Goal: Answer question/provide support

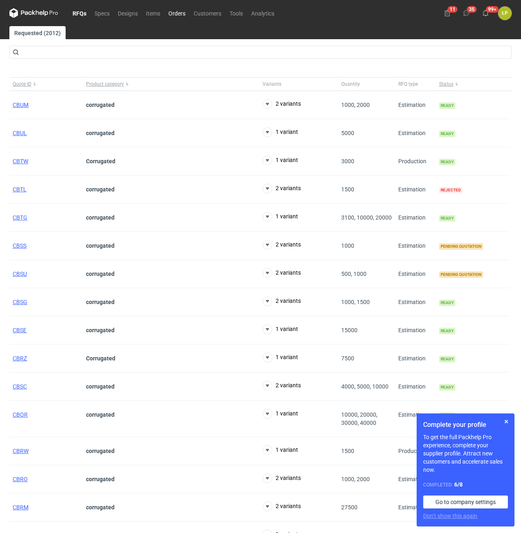
click at [169, 13] on link "Orders" at bounding box center [176, 13] width 25 height 10
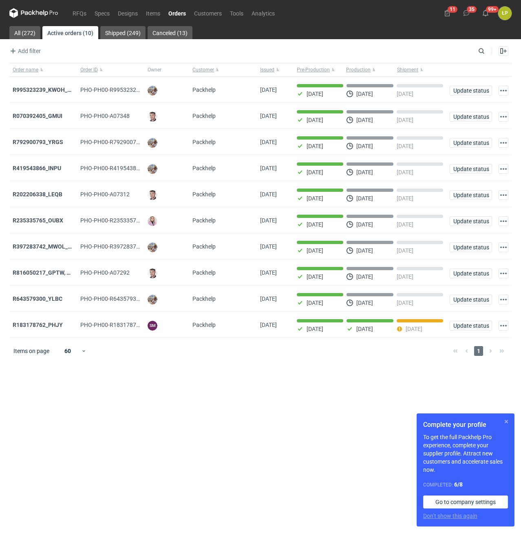
click at [507, 421] on button "button" at bounding box center [507, 421] width 10 height 10
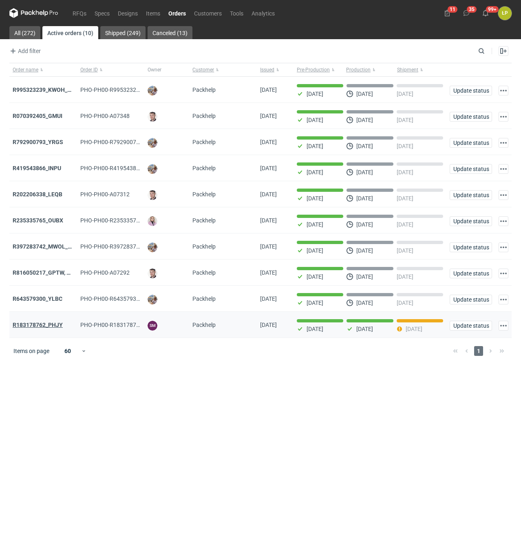
click at [51, 326] on strong "R183178762_PHJY" at bounding box center [38, 324] width 50 height 7
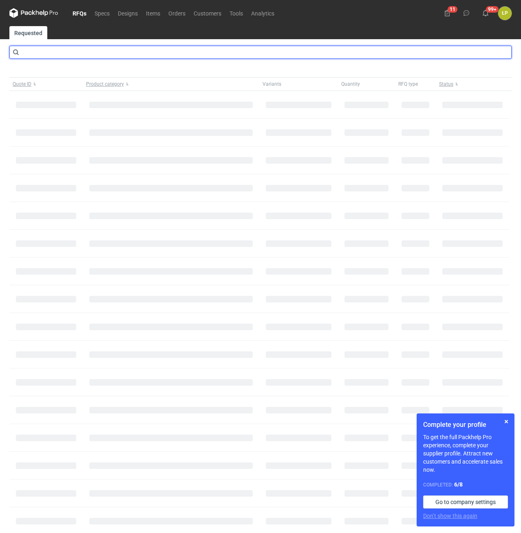
click at [103, 51] on input "text" at bounding box center [260, 52] width 502 height 13
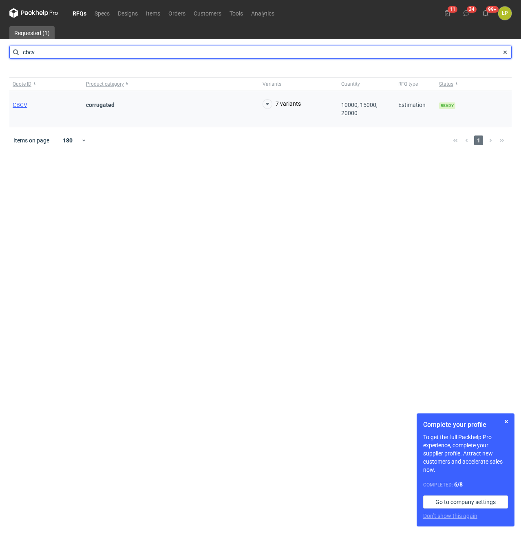
type input "cbcv"
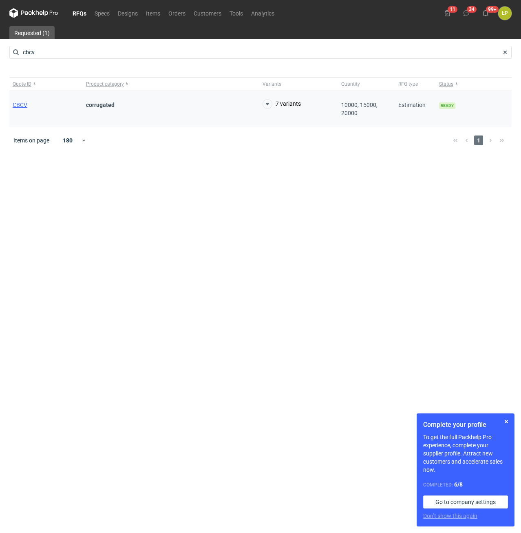
click at [20, 101] on div "CBCV" at bounding box center [45, 109] width 73 height 36
click at [20, 105] on span "CBCV" at bounding box center [20, 105] width 15 height 7
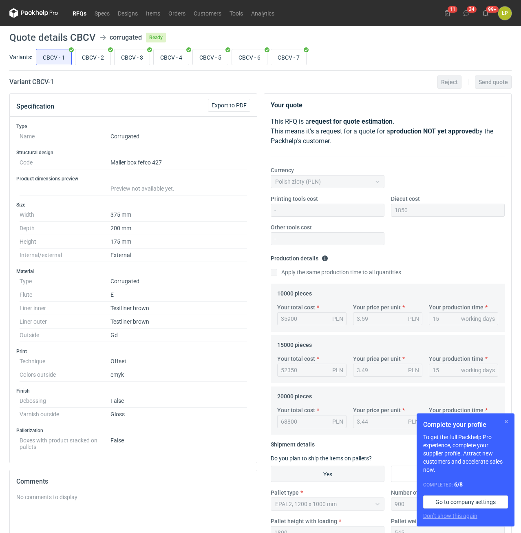
click at [506, 419] on button "button" at bounding box center [507, 421] width 10 height 10
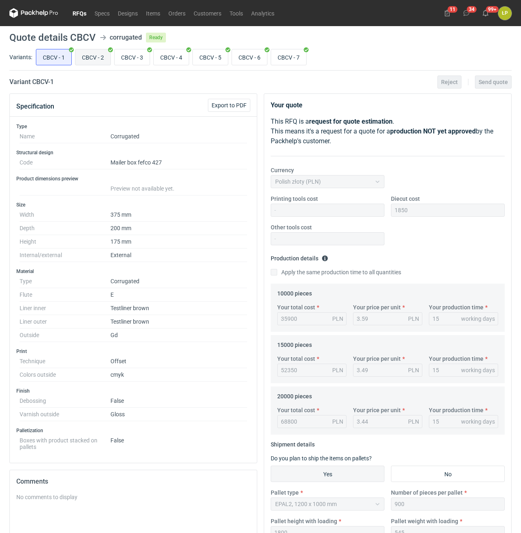
click at [84, 57] on input "CBCV - 2" at bounding box center [92, 56] width 35 height 15
radio input "true"
click at [137, 57] on input "CBCV - 3" at bounding box center [132, 56] width 35 height 15
radio input "true"
click at [171, 57] on input "CBCV - 4" at bounding box center [171, 56] width 35 height 15
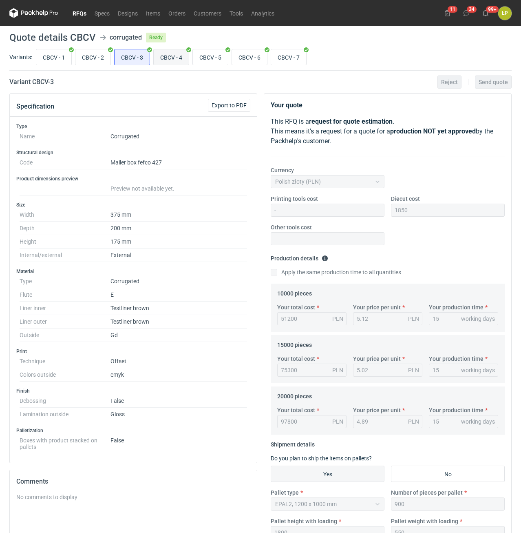
radio input "true"
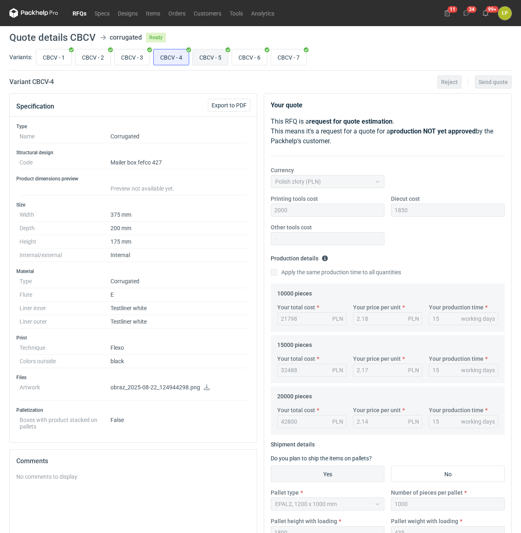
click at [211, 57] on input "CBCV - 5" at bounding box center [210, 56] width 35 height 15
radio input "true"
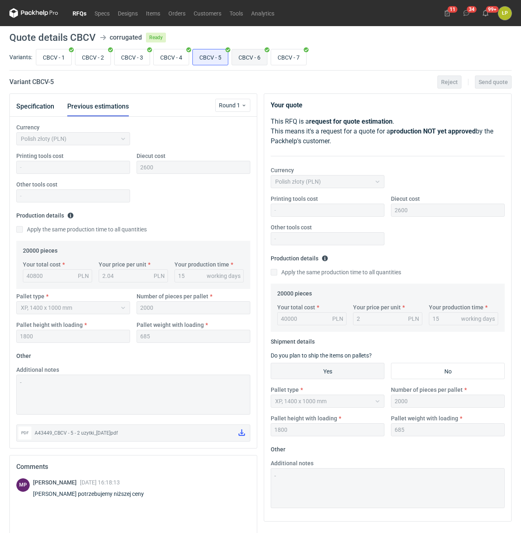
click at [246, 55] on input "CBCV - 6" at bounding box center [249, 56] width 35 height 15
radio input "true"
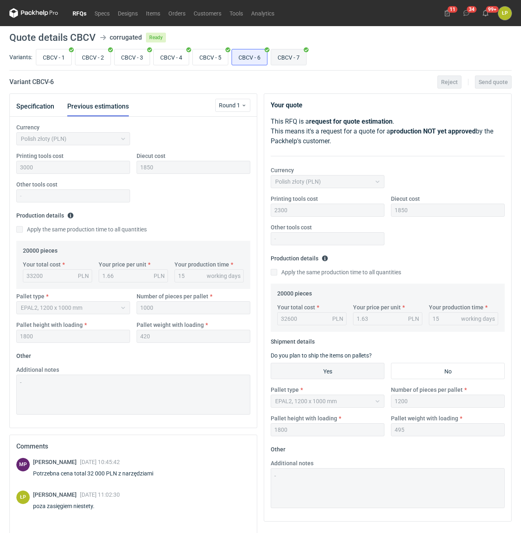
click at [288, 55] on input "CBCV - 7" at bounding box center [288, 56] width 35 height 15
radio input "true"
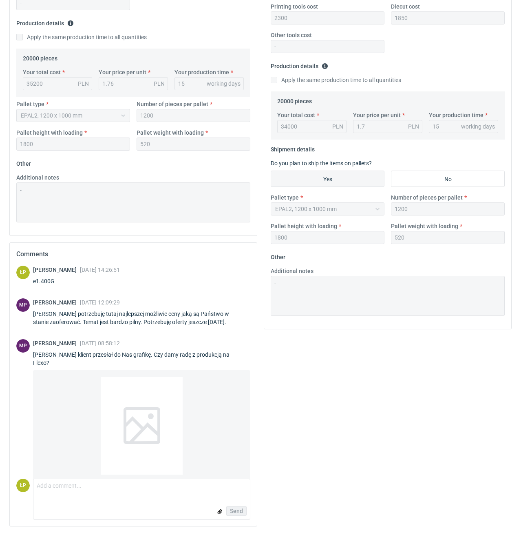
scroll to position [43, 0]
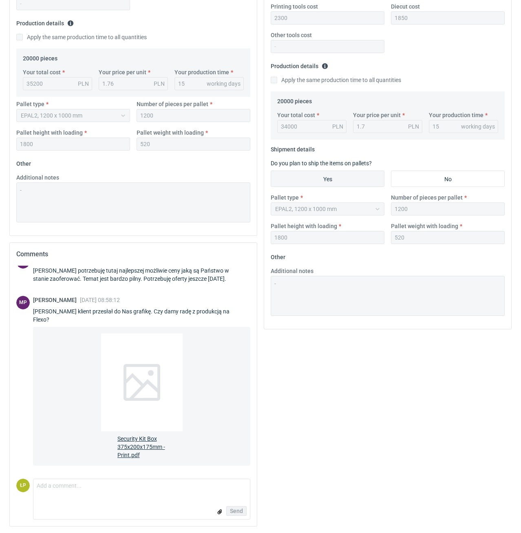
click at [150, 360] on div at bounding box center [142, 382] width 82 height 98
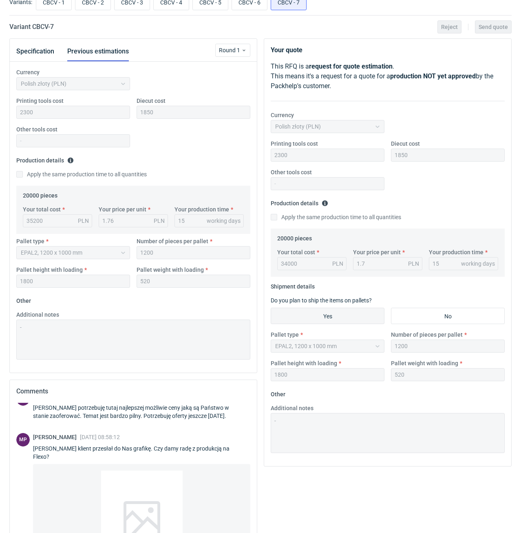
scroll to position [54, 0]
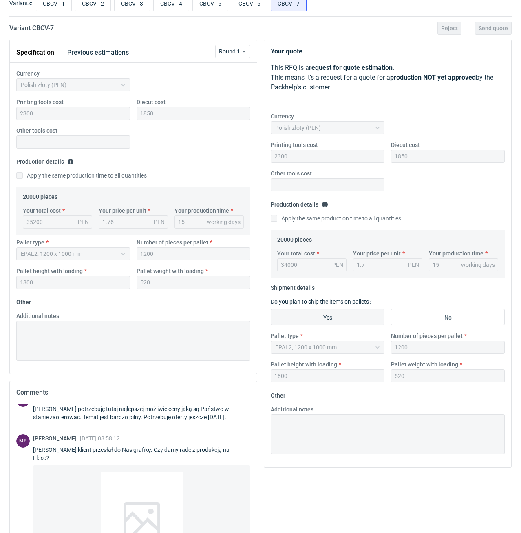
click at [42, 52] on button "Specification" at bounding box center [35, 53] width 38 height 20
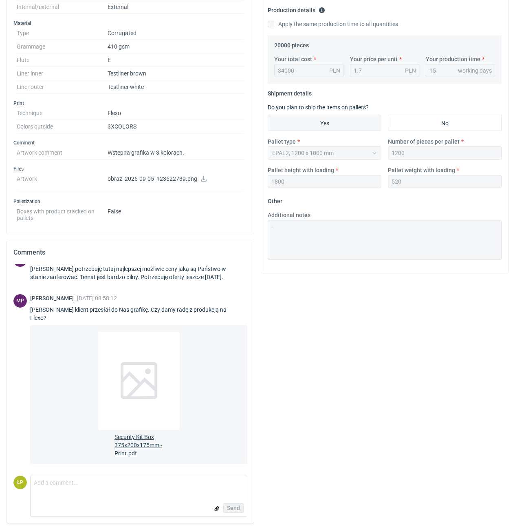
scroll to position [44, 0]
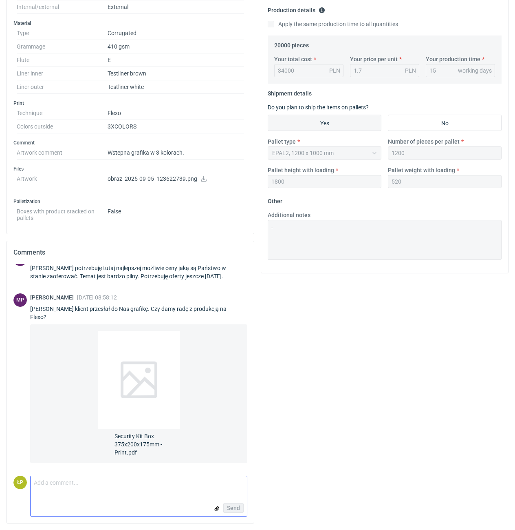
click at [179, 486] on textarea "Comment message" at bounding box center [139, 484] width 217 height 17
type textarea "Dzień dobry, tak, jeden kolor z wybraniem"
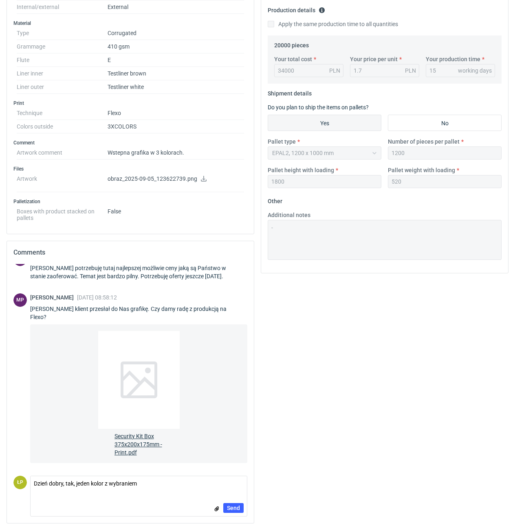
click at [152, 362] on div at bounding box center [139, 380] width 82 height 98
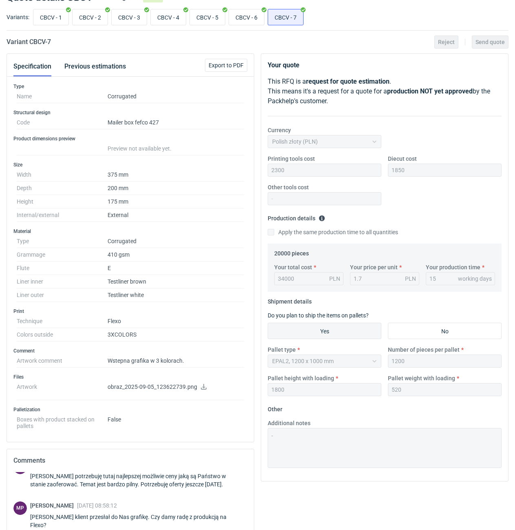
click at [201, 388] on icon at bounding box center [204, 387] width 6 height 6
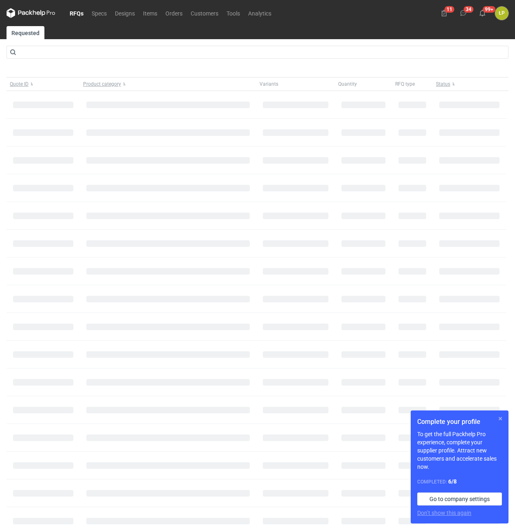
click at [496, 417] on div "Complete your profile To get the full Packhelp Pro experience, complete your su…" at bounding box center [460, 466] width 98 height 113
click at [498, 417] on button "button" at bounding box center [501, 418] width 10 height 10
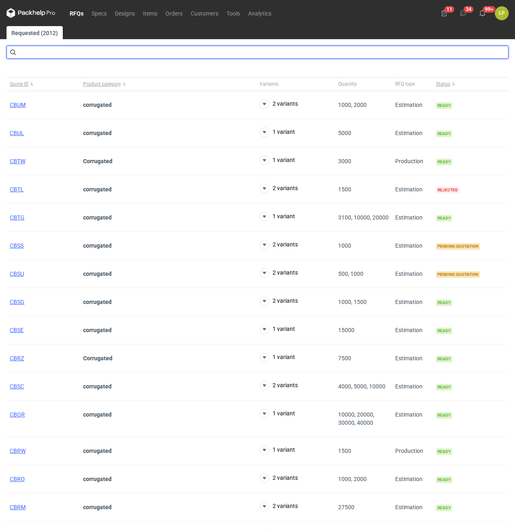
click at [199, 51] on input "text" at bounding box center [258, 52] width 502 height 13
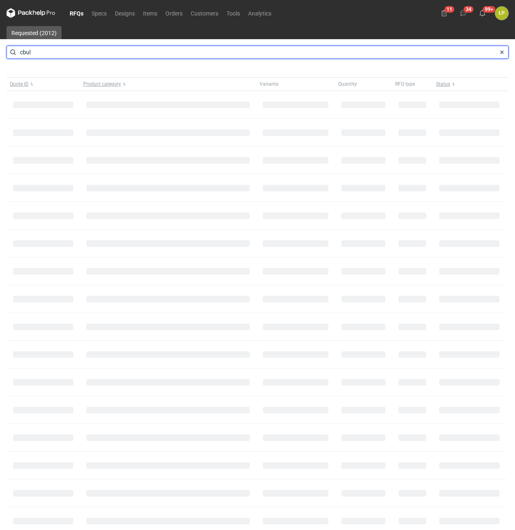
type input "cbul"
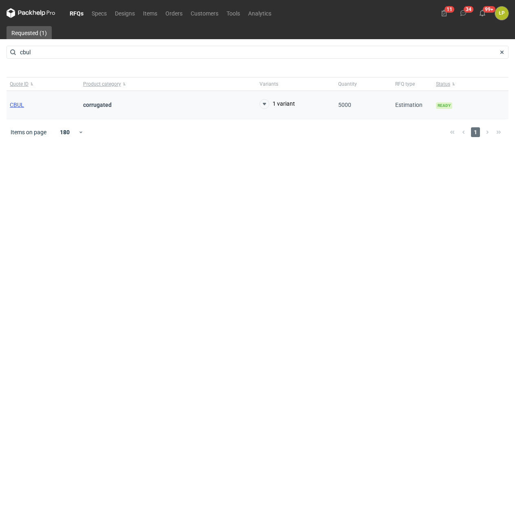
click at [17, 104] on span "CBUL" at bounding box center [17, 105] width 14 height 7
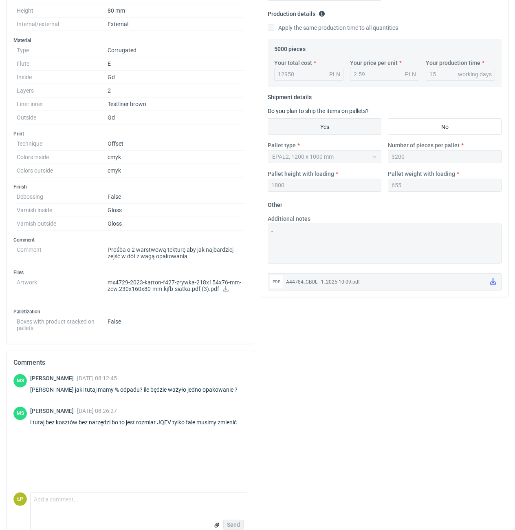
scroll to position [261, 0]
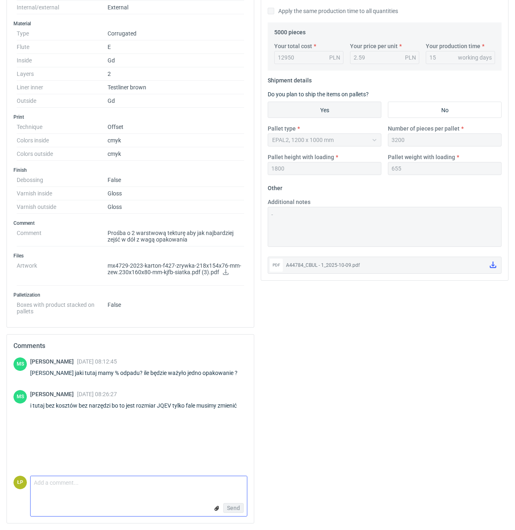
click at [157, 477] on textarea "Comment message" at bounding box center [139, 484] width 217 height 17
click at [157, 499] on form "Comment message Send" at bounding box center [138, 495] width 217 height 41
click at [159, 487] on textarea "Comment message" at bounding box center [139, 484] width 217 height 17
type textarea "o"
type textarea "system nie pokazuje mi % odpadu, waga w ofercie."
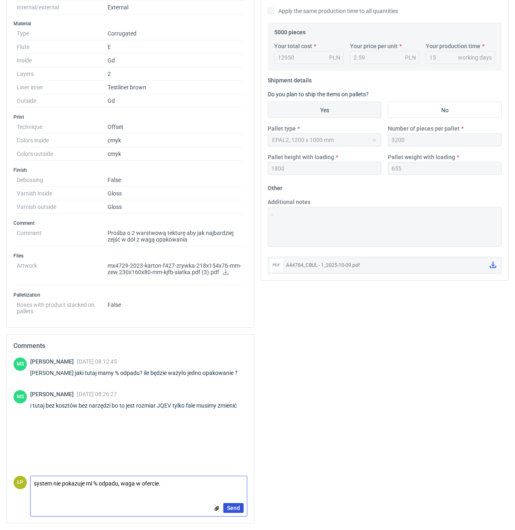
click at [230, 507] on span "Send" at bounding box center [233, 508] width 13 height 6
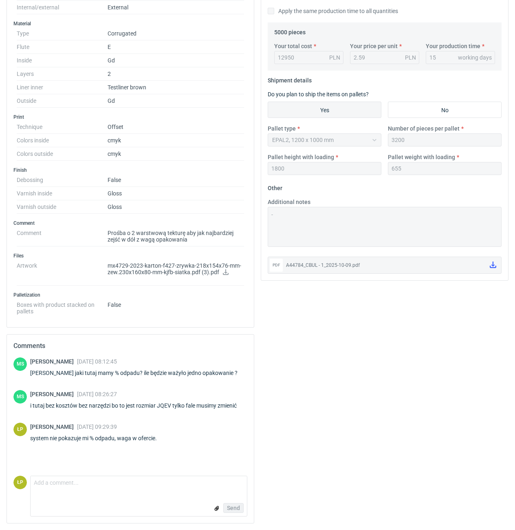
click at [349, 265] on div "A44784_CBUL - 1_2025-10-09.pdf" at bounding box center [384, 265] width 197 height 8
click at [492, 265] on icon at bounding box center [493, 264] width 7 height 7
click at [143, 487] on textarea "Comment message" at bounding box center [139, 484] width 217 height 17
type textarea "197"
click at [232, 504] on button "Send" at bounding box center [233, 508] width 20 height 10
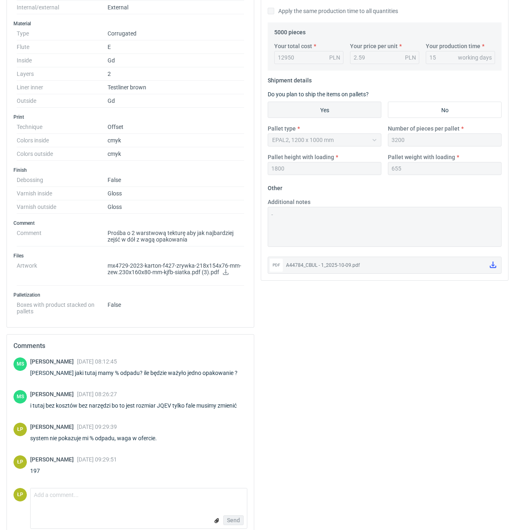
click at [352, 402] on div "Your quote This RFQ is a request for quote estimation . This means it's a reque…" at bounding box center [385, 186] width 254 height 709
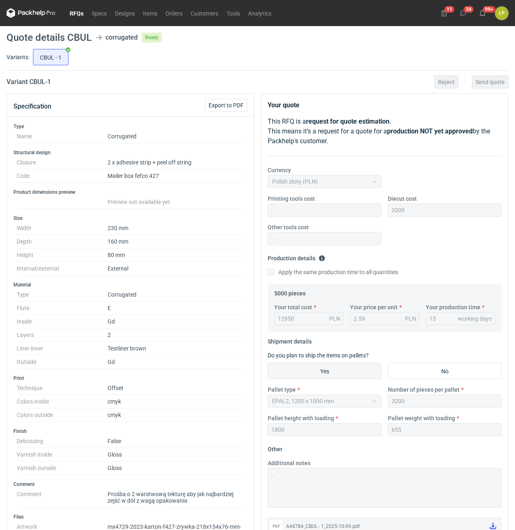
scroll to position [281, 0]
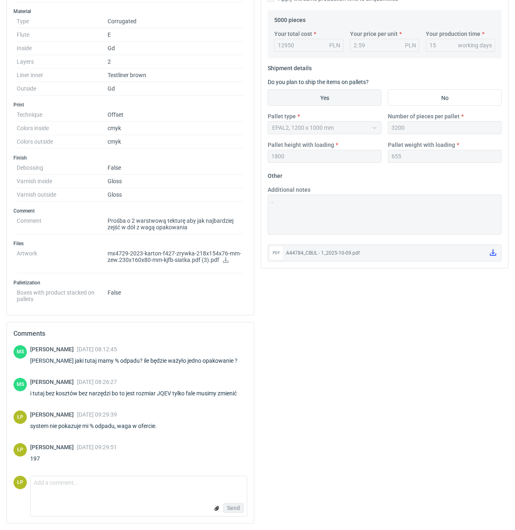
click at [356, 249] on div "A44784_CBUL - 1_2025-10-09.pdf" at bounding box center [384, 253] width 197 height 8
click at [490, 246] on link at bounding box center [493, 253] width 13 height 14
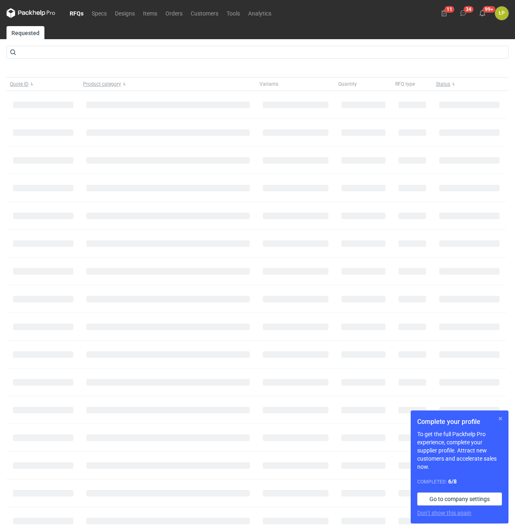
click at [499, 422] on button "button" at bounding box center [501, 418] width 10 height 10
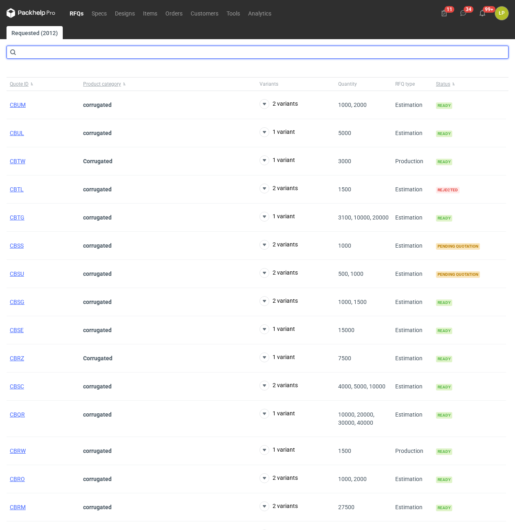
click at [128, 57] on input "text" at bounding box center [258, 52] width 502 height 13
click at [128, 55] on input "text" at bounding box center [258, 52] width 502 height 13
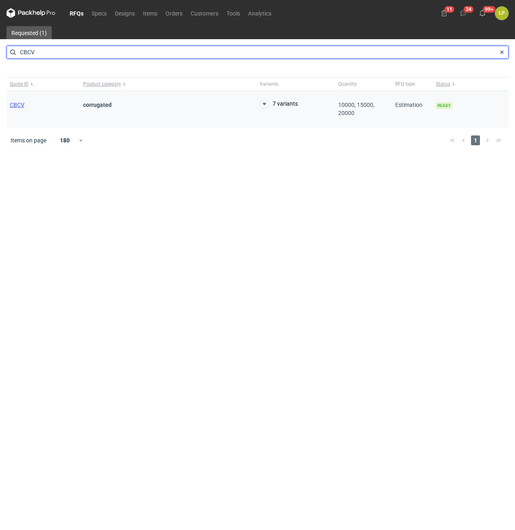
type input "CBCV"
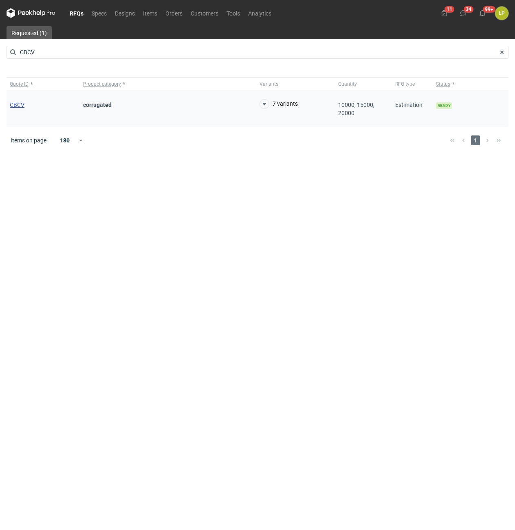
click at [17, 106] on span "CBCV" at bounding box center [17, 105] width 15 height 7
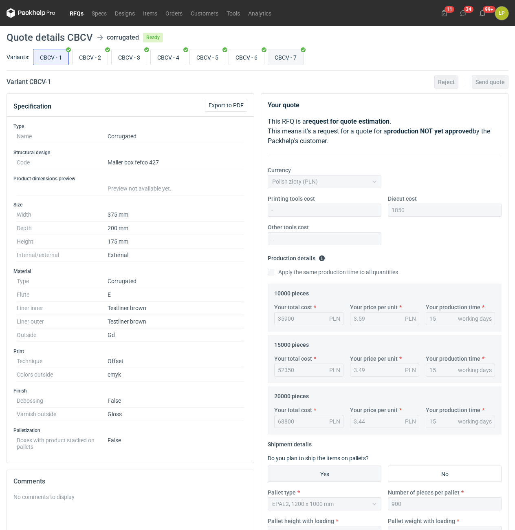
click at [290, 59] on input "CBCV - 7" at bounding box center [285, 56] width 35 height 15
radio input "true"
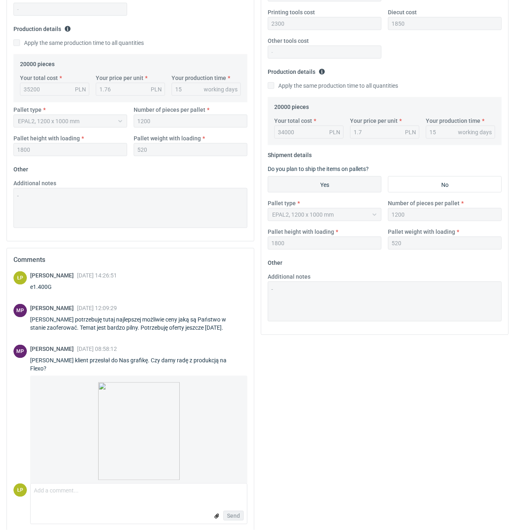
scroll to position [194, 0]
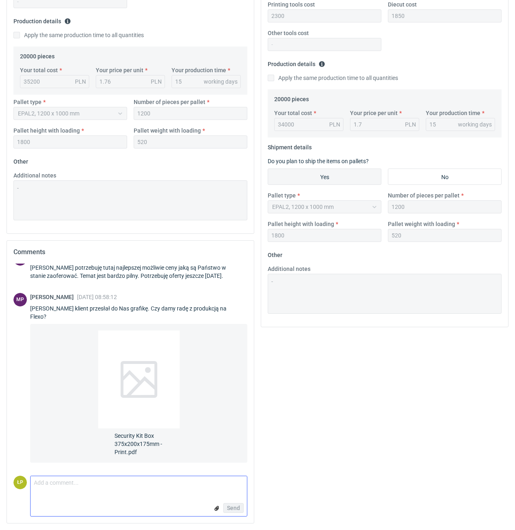
click at [128, 477] on textarea "Comment message" at bounding box center [139, 484] width 217 height 17
paste textarea "[PERSON_NAME] to bym się nie martwił. Małe korekty i będzie ok. Martwił bym się…"
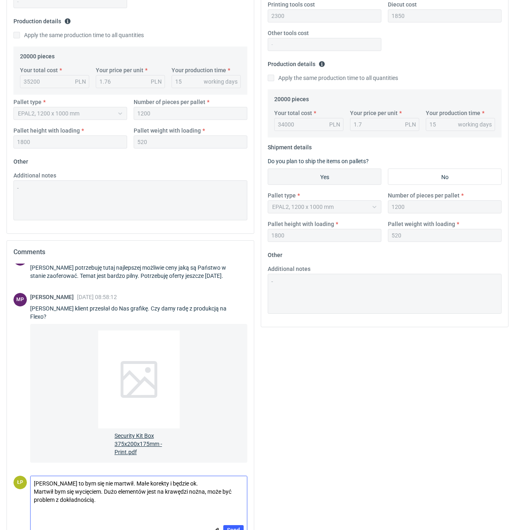
scroll to position [216, 0]
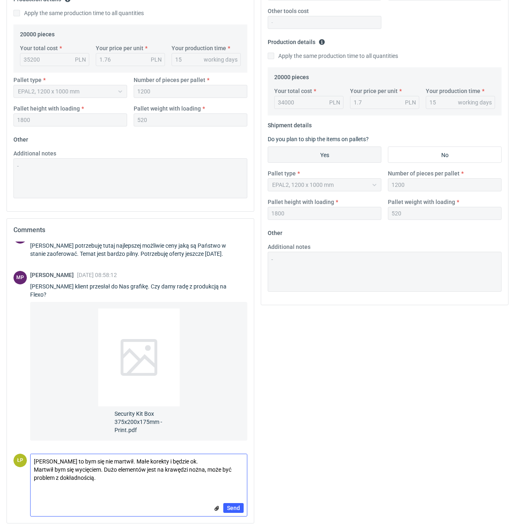
drag, startPoint x: 112, startPoint y: 463, endPoint x: 57, endPoint y: 460, distance: 55.1
click at [57, 460] on textarea "[PERSON_NAME] to bym się nie martwił. Małe korekty i będzie ok. Martwił bym się…" at bounding box center [139, 473] width 217 height 39
click at [108, 477] on textarea "Małe korekty i będzie ok. Martwił bym się wycięciem. Dużo elementów jest na kra…" at bounding box center [139, 473] width 217 height 39
type textarea "Małe korekty i będzie ok. Martwił bym się wycięciem. Dużo elementów jest na kra…"
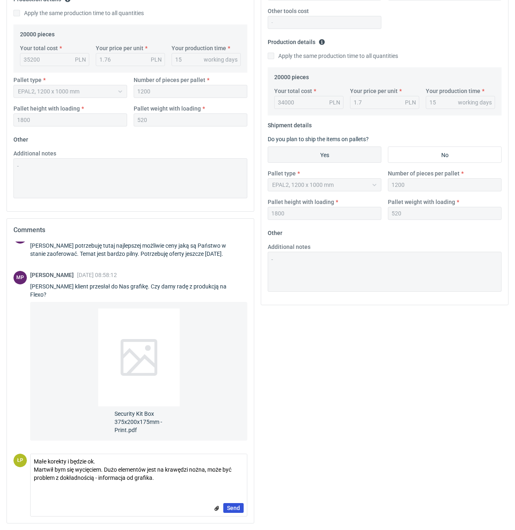
click at [224, 506] on div "Send" at bounding box center [139, 507] width 217 height 16
click at [230, 507] on span "Send" at bounding box center [233, 508] width 13 height 6
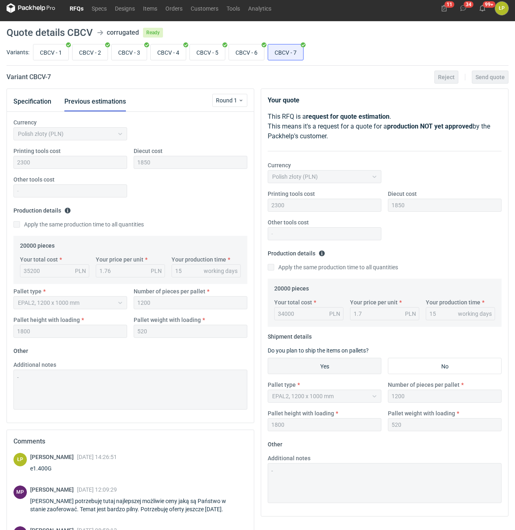
scroll to position [0, 0]
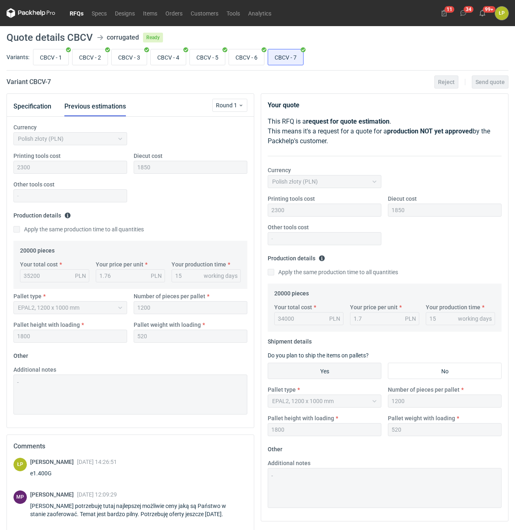
click at [82, 18] on link "RFQs" at bounding box center [77, 13] width 22 height 10
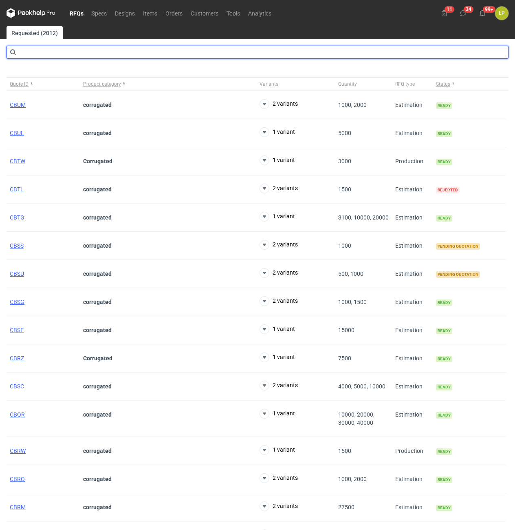
click at [96, 52] on input "text" at bounding box center [258, 52] width 502 height 13
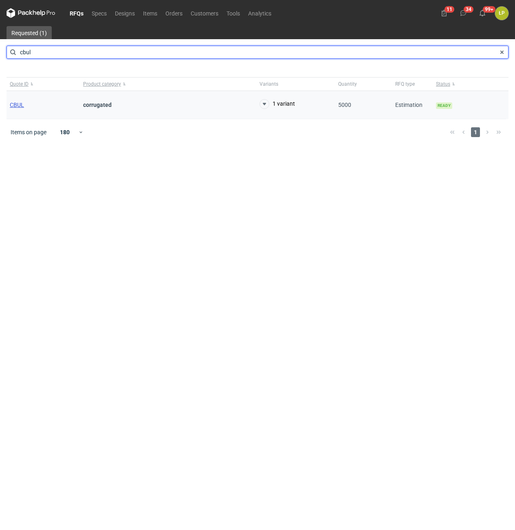
type input "cbul"
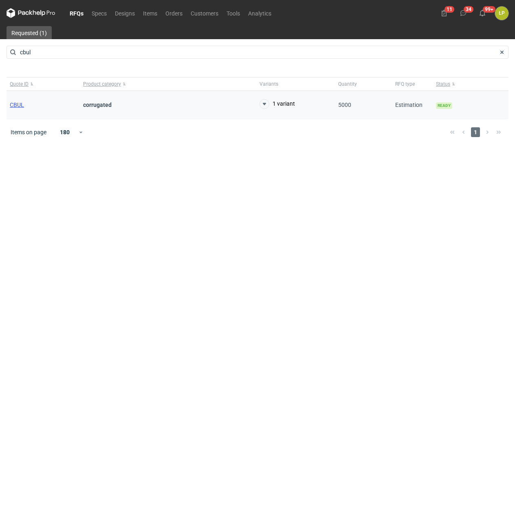
click at [19, 104] on span "CBUL" at bounding box center [17, 105] width 14 height 7
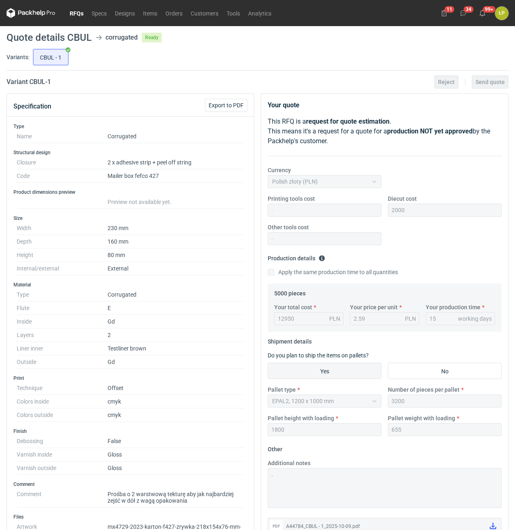
scroll to position [314, 0]
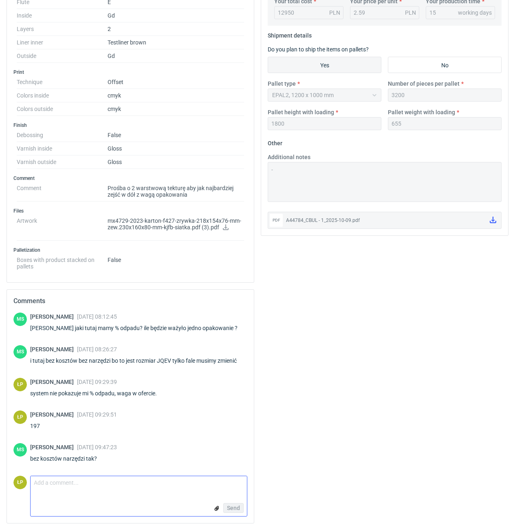
click at [138, 488] on textarea "Comment message" at bounding box center [139, 484] width 217 height 17
type textarea "J"
type textarea "T"
type textarea "tak."
click at [230, 503] on button "Send" at bounding box center [233, 508] width 20 height 10
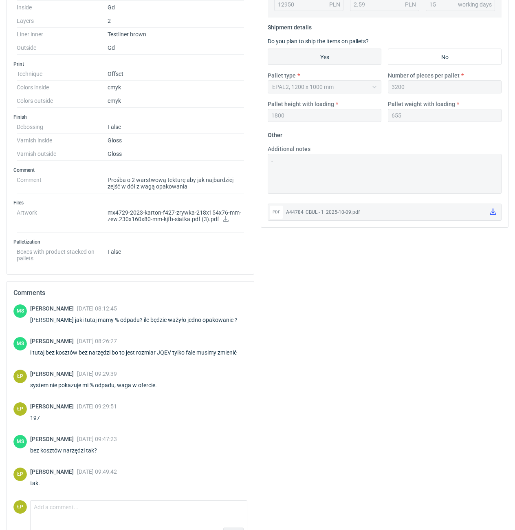
click at [312, 407] on div "Your quote This RFQ is a request for quote estimation . This means it's a reque…" at bounding box center [385, 166] width 254 height 775
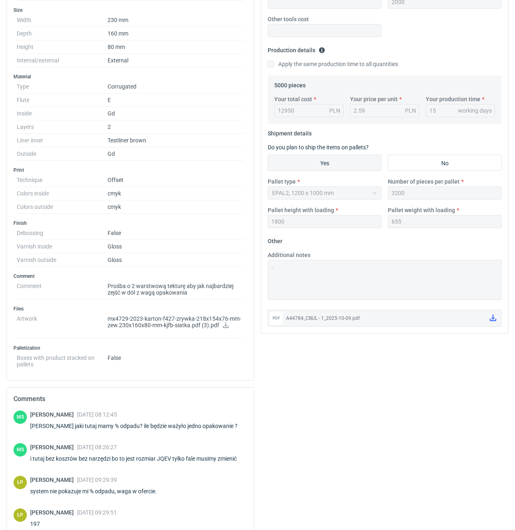
scroll to position [277, 0]
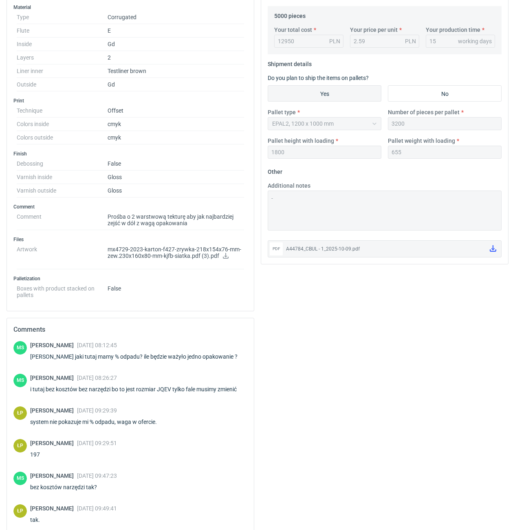
click at [165, 387] on div "i tutaj bez kosztów bez narzędzi bo to jest rozmiar JQEV tylko fale musimy zmie…" at bounding box center [138, 389] width 217 height 8
copy div "JQEV"
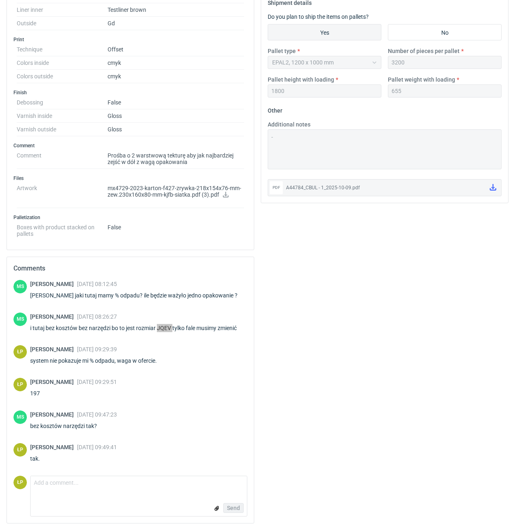
scroll to position [0, 0]
